Goal: Find specific page/section: Find specific page/section

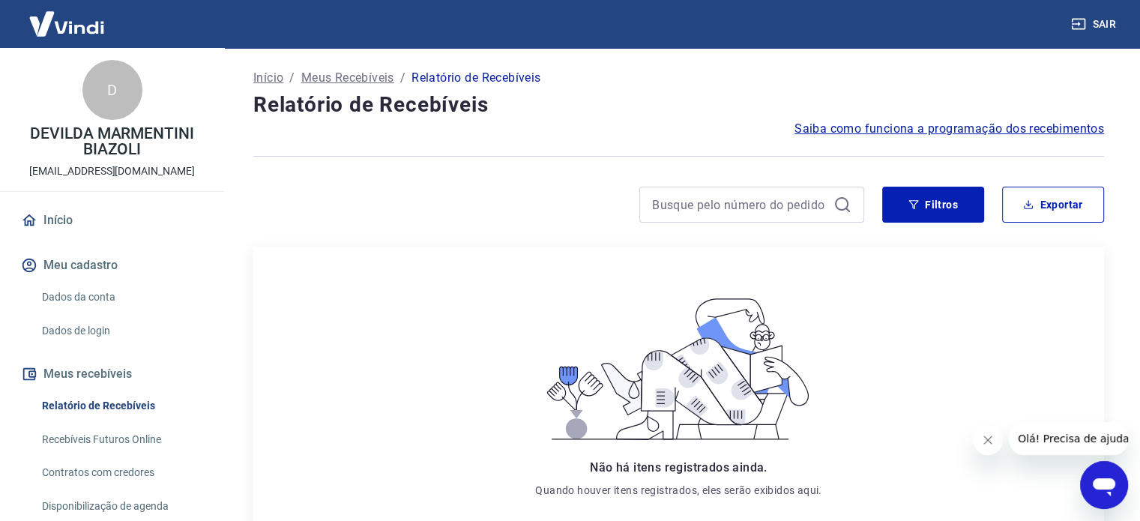
click at [103, 443] on link "Recebíveis Futuros Online" at bounding box center [121, 439] width 170 height 31
click at [100, 442] on link "Recebíveis Futuros Online" at bounding box center [121, 439] width 170 height 31
